Goal: Navigation & Orientation: Find specific page/section

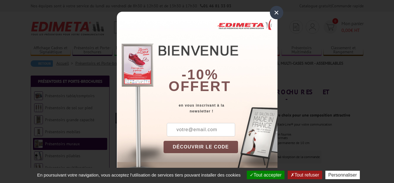
click at [274, 13] on div "×" at bounding box center [276, 12] width 13 height 13
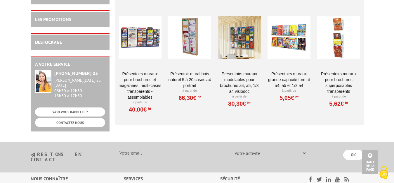
scroll to position [596, 0]
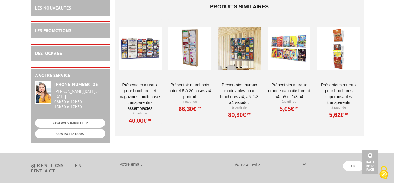
click at [242, 42] on div at bounding box center [239, 48] width 43 height 58
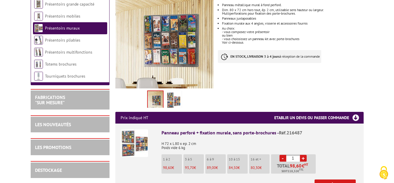
scroll to position [119, 0]
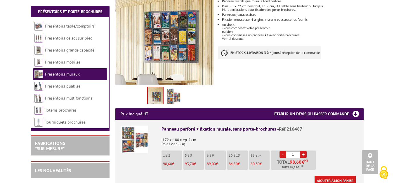
click at [175, 94] on img at bounding box center [173, 97] width 14 height 18
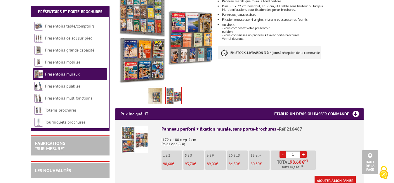
click at [70, 75] on link "Présentoirs muraux" at bounding box center [62, 73] width 35 height 5
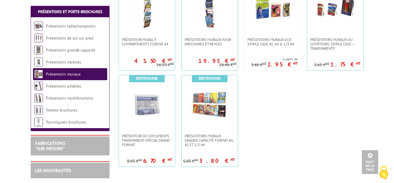
scroll to position [447, 0]
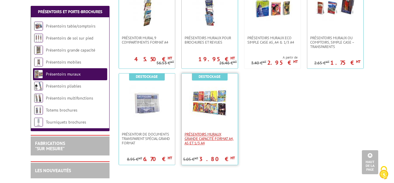
click at [211, 137] on span "PRÉSENTOIRS MURAUX GRANDE CAPACITÉ FORMAT A4, A5 ET 1/3 A4" at bounding box center [210, 138] width 50 height 13
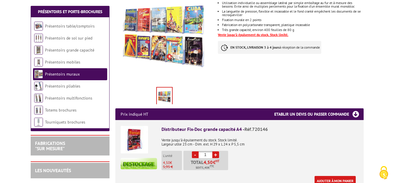
scroll to position [149, 0]
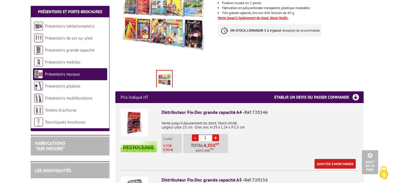
click at [134, 112] on img at bounding box center [134, 122] width 27 height 27
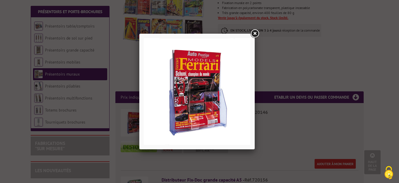
click at [254, 34] on link at bounding box center [254, 33] width 11 height 11
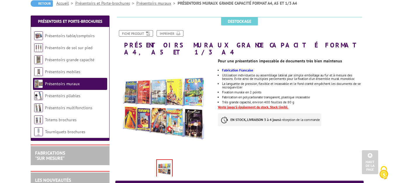
scroll to position [60, 0]
